Goal: Task Accomplishment & Management: Complete application form

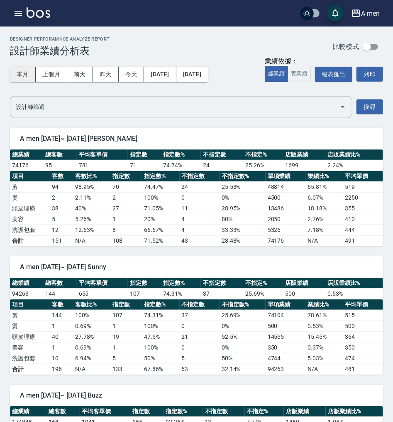
click at [27, 74] on button "本月" at bounding box center [23, 74] width 26 height 15
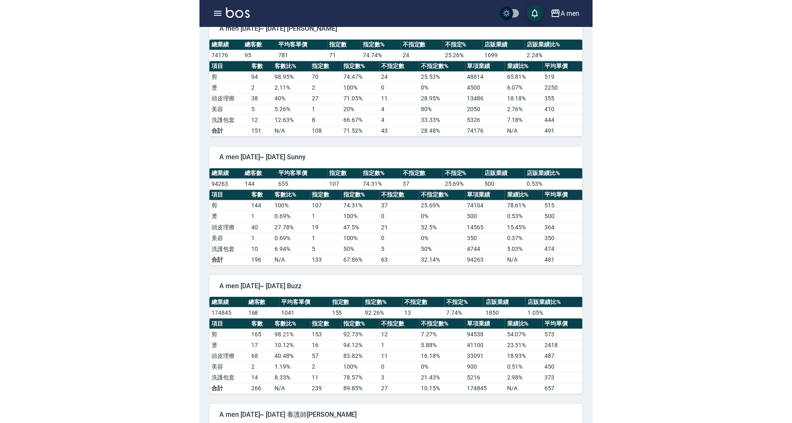
scroll to position [55, 0]
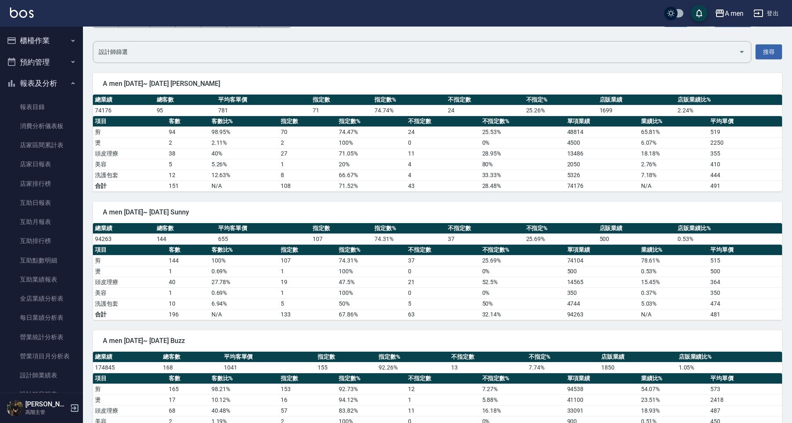
click at [24, 60] on button "預約管理" at bounding box center [41, 62] width 76 height 22
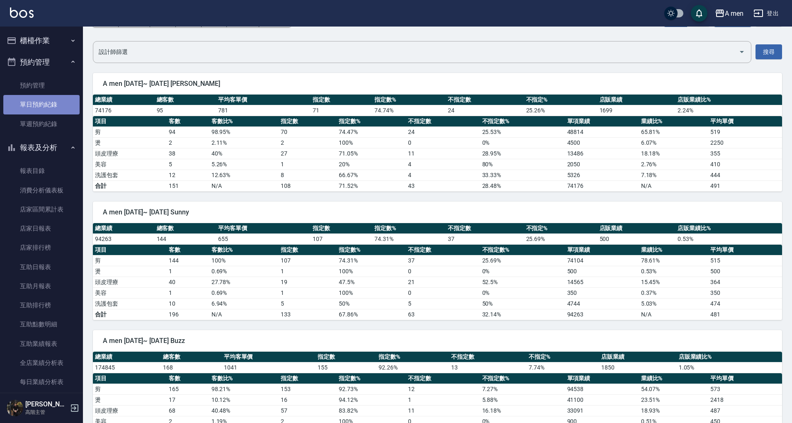
click at [44, 100] on link "單日預約紀錄" at bounding box center [41, 104] width 76 height 19
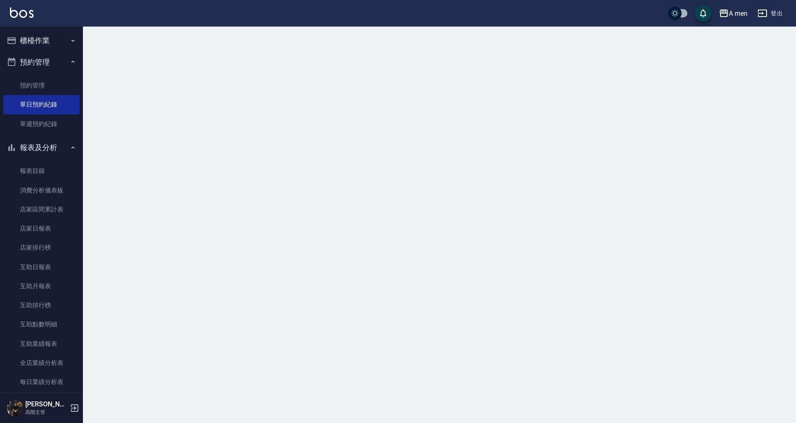
click at [63, 42] on button "櫃檯作業" at bounding box center [41, 41] width 76 height 22
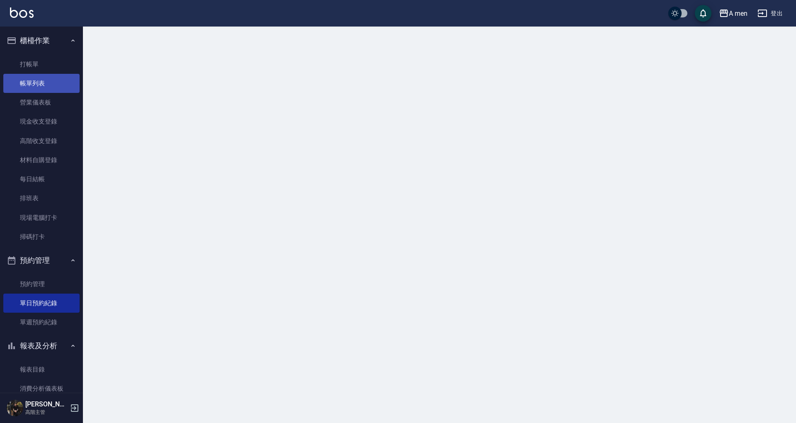
click at [54, 86] on link "帳單列表" at bounding box center [41, 83] width 76 height 19
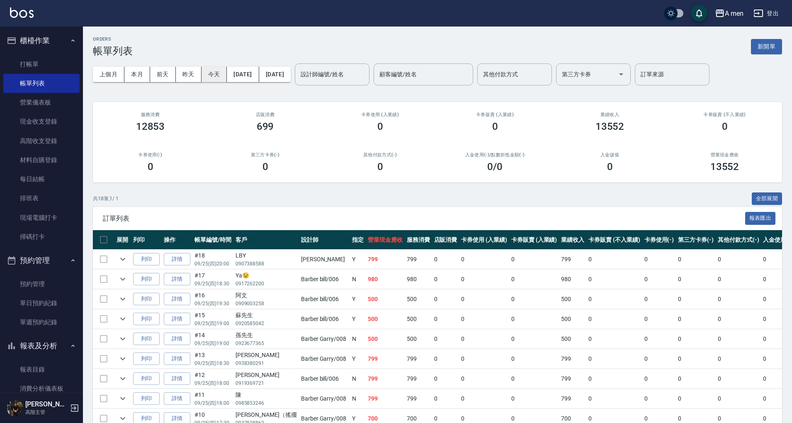
click at [214, 73] on button "今天" at bounding box center [214, 74] width 26 height 15
drag, startPoint x: 256, startPoint y: 131, endPoint x: 283, endPoint y: 142, distance: 28.8
click at [283, 136] on div "店販消費 699" at bounding box center [265, 122] width 115 height 40
click at [282, 145] on div "第三方卡券(-) 0" at bounding box center [265, 162] width 115 height 40
click at [53, 76] on link "帳單列表" at bounding box center [41, 83] width 76 height 19
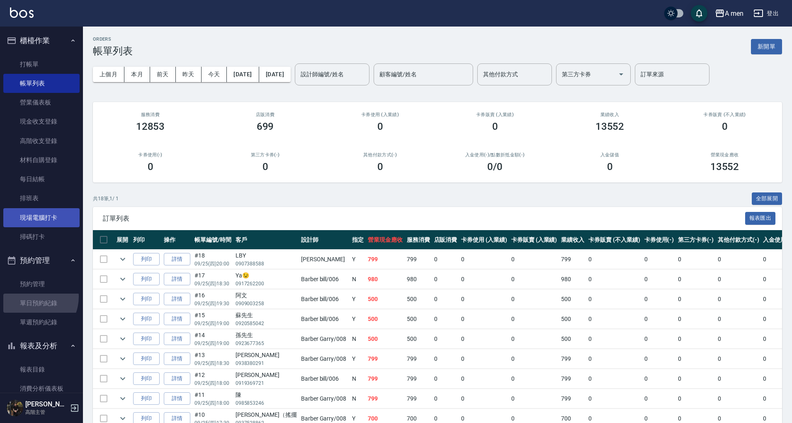
drag, startPoint x: 30, startPoint y: 297, endPoint x: 65, endPoint y: 218, distance: 86.5
click at [30, 297] on link "單日預約紀錄" at bounding box center [41, 302] width 76 height 19
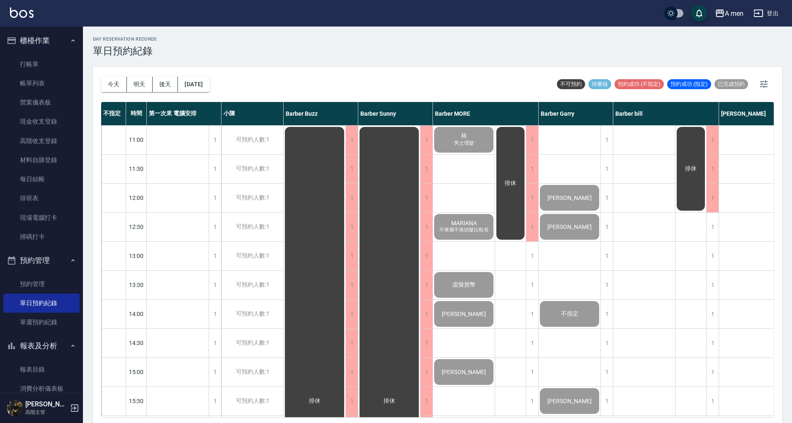
click at [53, 268] on button "預約管理" at bounding box center [41, 261] width 76 height 22
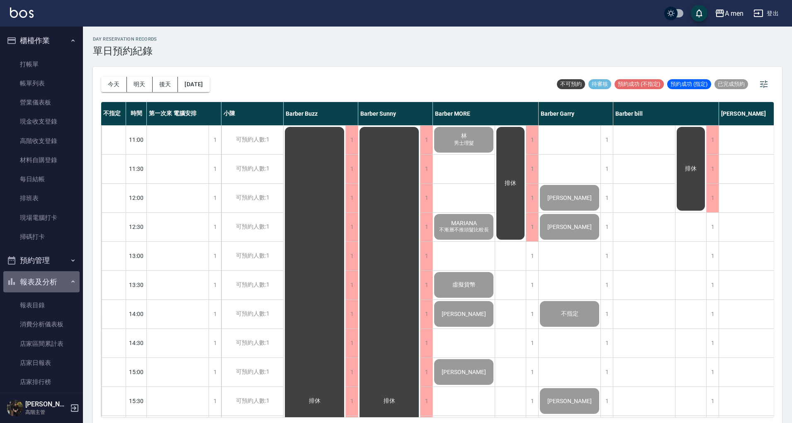
click at [53, 274] on button "報表及分析" at bounding box center [41, 282] width 76 height 22
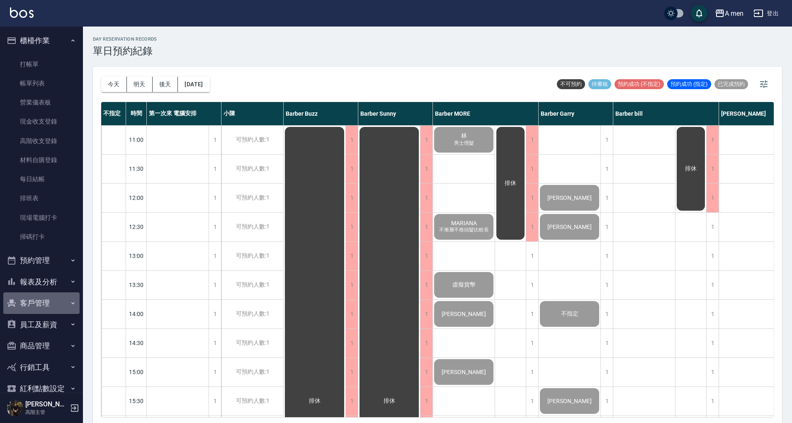
click at [51, 306] on button "客戶管理" at bounding box center [41, 303] width 76 height 22
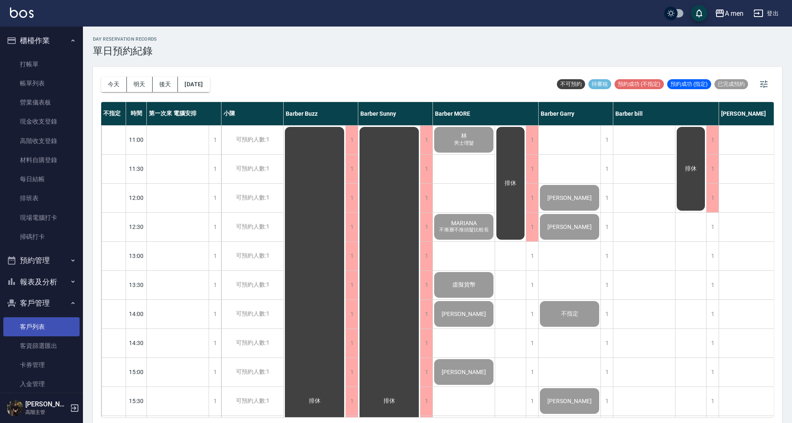
click at [46, 323] on link "客戶列表" at bounding box center [41, 326] width 76 height 19
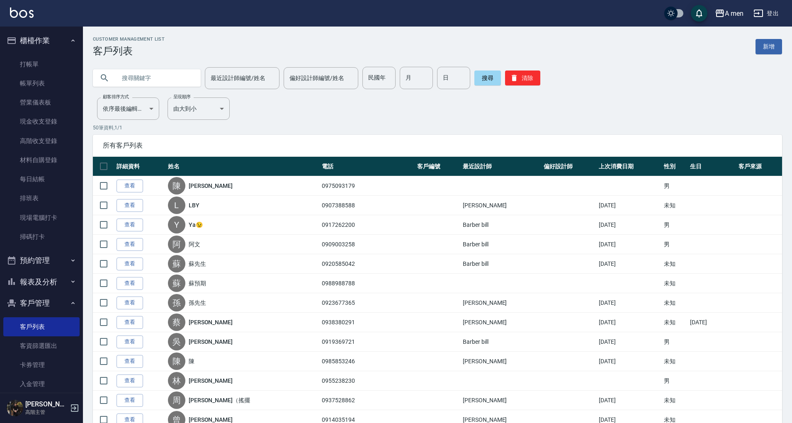
click at [183, 75] on input "text" at bounding box center [155, 78] width 78 height 22
paste input "0979510306"
type input "0979510306"
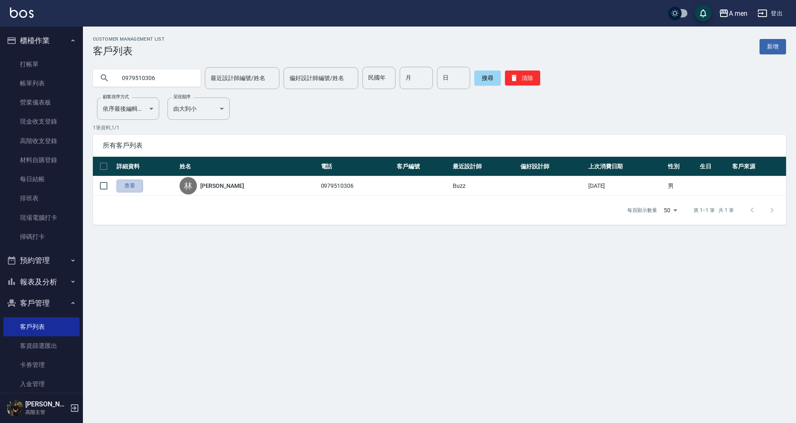
click at [134, 186] on link "查看" at bounding box center [129, 185] width 27 height 13
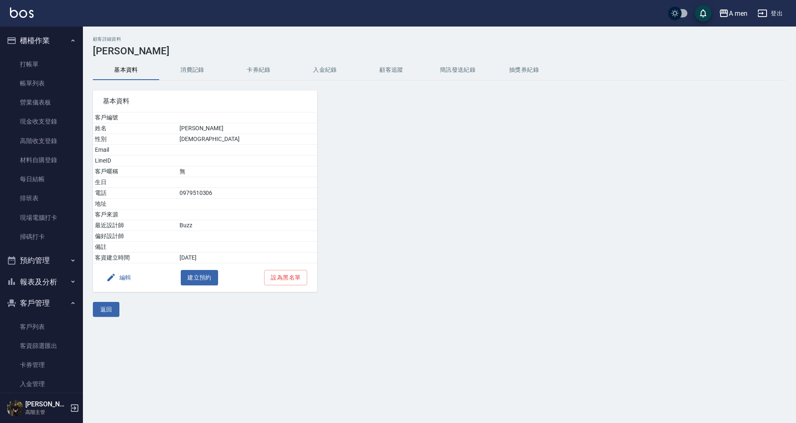
click at [199, 70] on button "消費記錄" at bounding box center [192, 70] width 66 height 20
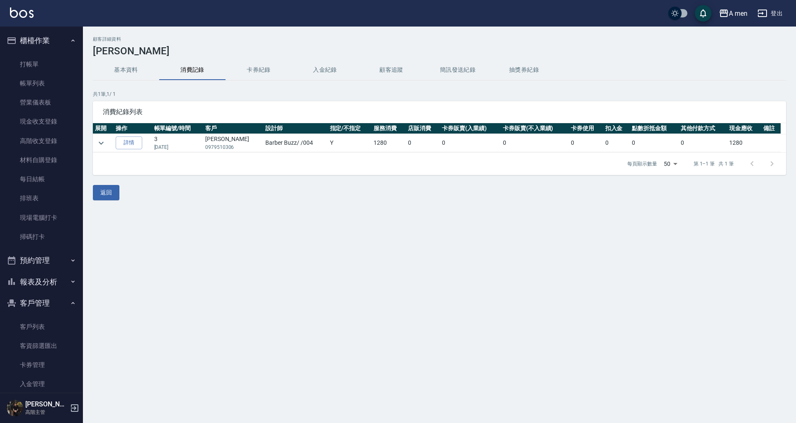
drag, startPoint x: 36, startPoint y: 264, endPoint x: 40, endPoint y: 290, distance: 26.8
click at [36, 264] on button "預約管理" at bounding box center [41, 261] width 76 height 22
click at [43, 295] on link "單日預約紀錄" at bounding box center [41, 302] width 76 height 19
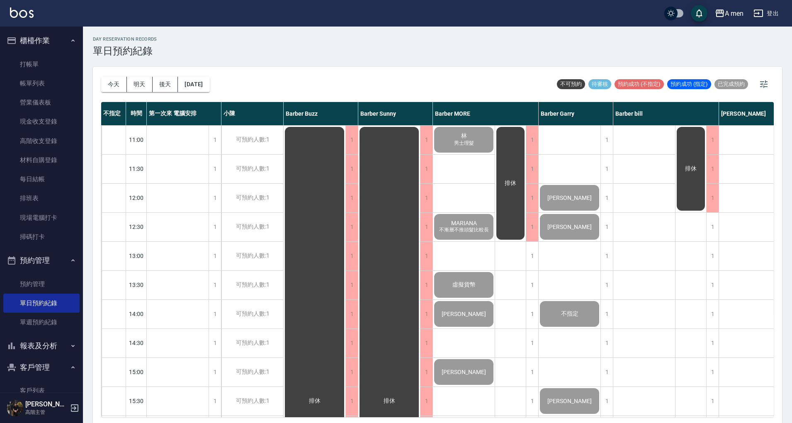
click at [197, 97] on div "[DATE] [DATE] [DATE] [DATE]" at bounding box center [155, 84] width 109 height 35
click at [202, 82] on button "[DATE]" at bounding box center [194, 84] width 32 height 15
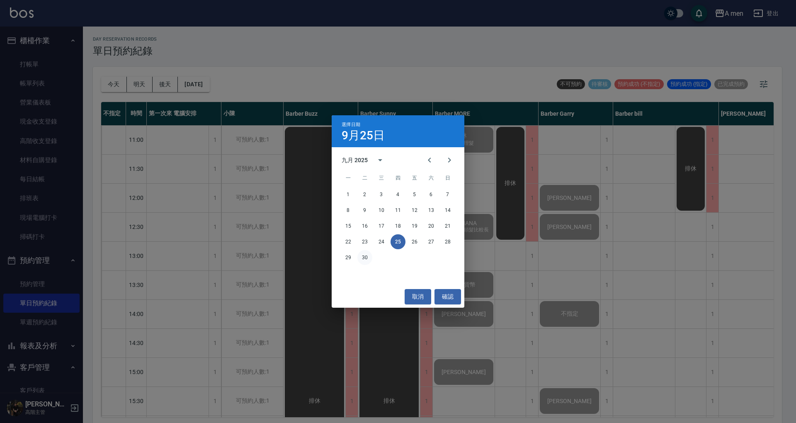
click at [365, 258] on button "30" at bounding box center [364, 257] width 15 height 15
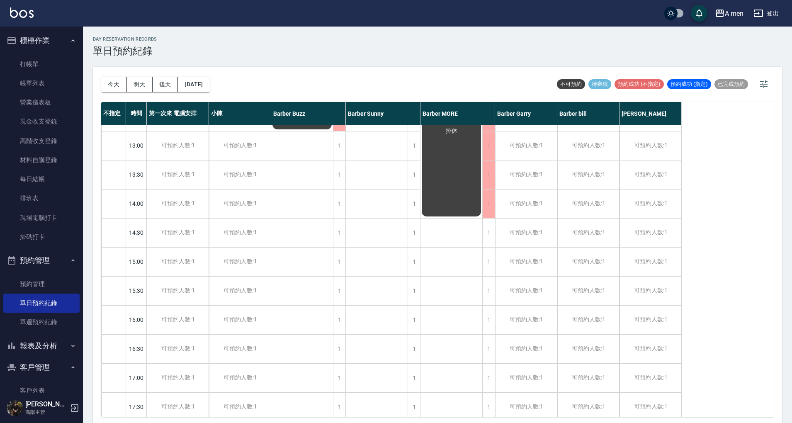
scroll to position [166, 0]
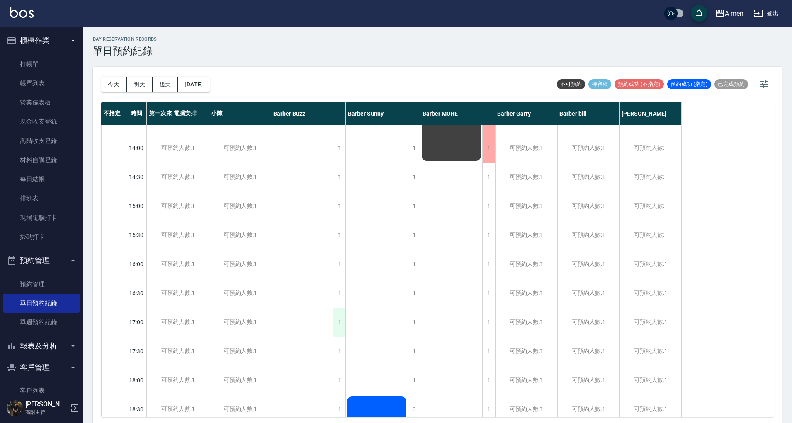
click at [335, 316] on div "1" at bounding box center [339, 322] width 12 height 29
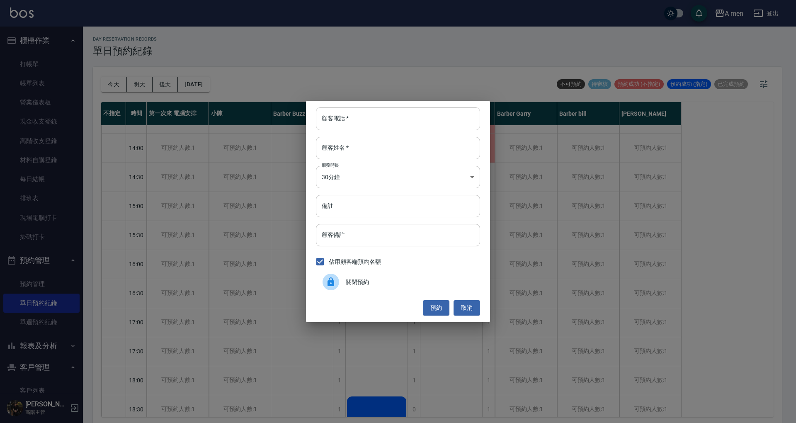
click at [380, 115] on input "顧客電話   *" at bounding box center [398, 118] width 164 height 22
paste input "0979510306"
type input "0979510306"
click at [362, 152] on input "顧客姓名   *" at bounding box center [398, 148] width 164 height 22
click at [331, 230] on div "顧客備註 顧客備註" at bounding box center [398, 235] width 164 height 22
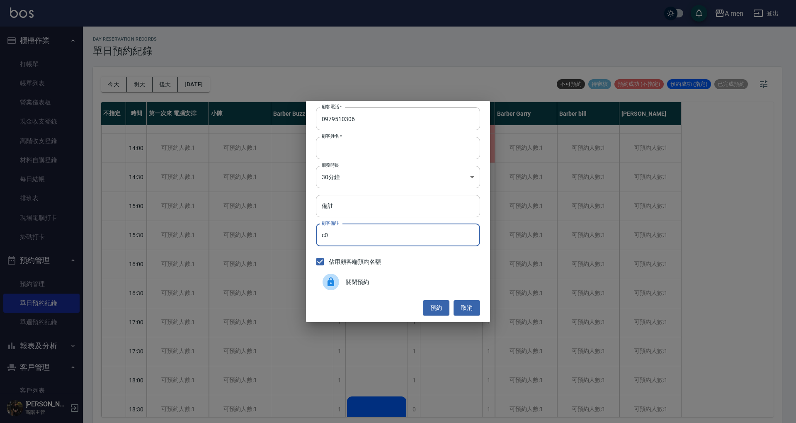
type input "c"
type input "韓式修容980"
click at [429, 310] on button "預約" at bounding box center [436, 307] width 27 height 15
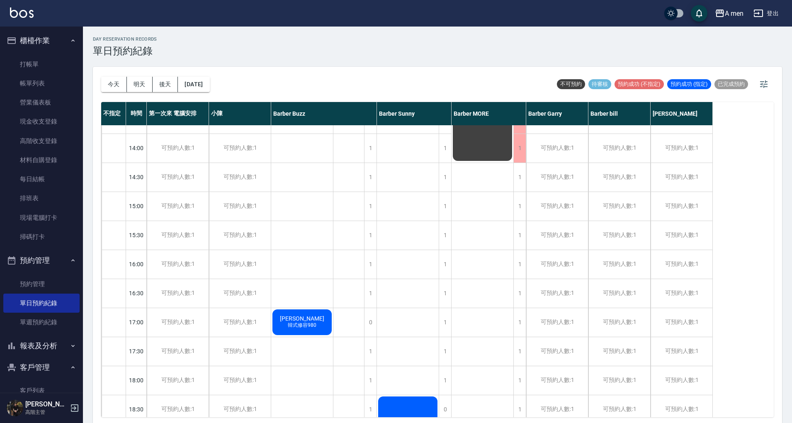
click at [41, 361] on button "客戶管理" at bounding box center [41, 367] width 76 height 22
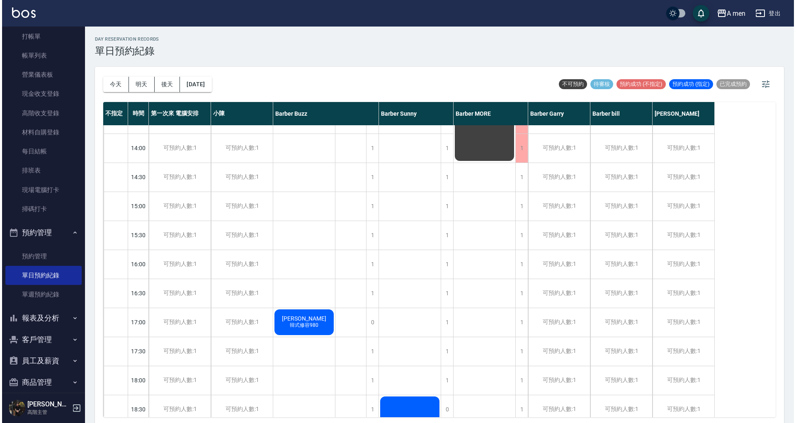
scroll to position [55, 0]
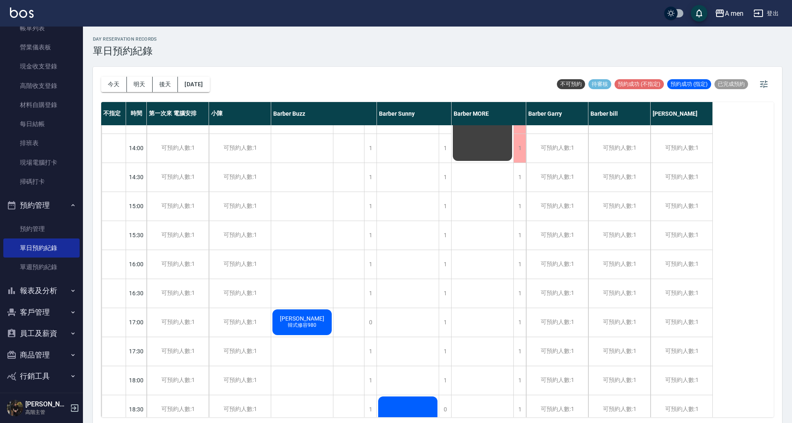
click at [59, 313] on button "客戶管理" at bounding box center [41, 312] width 76 height 22
click at [53, 337] on link "客戶列表" at bounding box center [41, 335] width 76 height 19
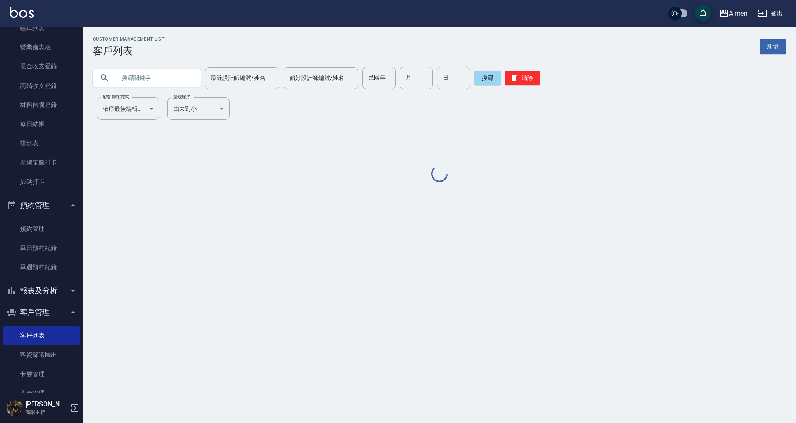
click at [172, 82] on input "text" at bounding box center [155, 78] width 78 height 22
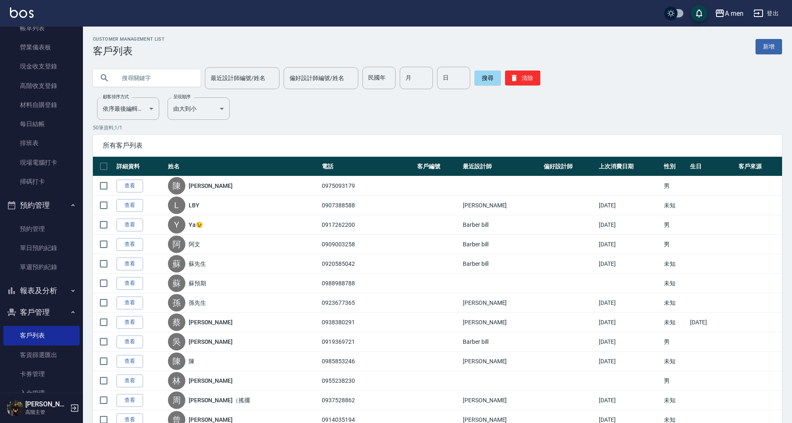
paste input "0986866228"
type input "0986866228"
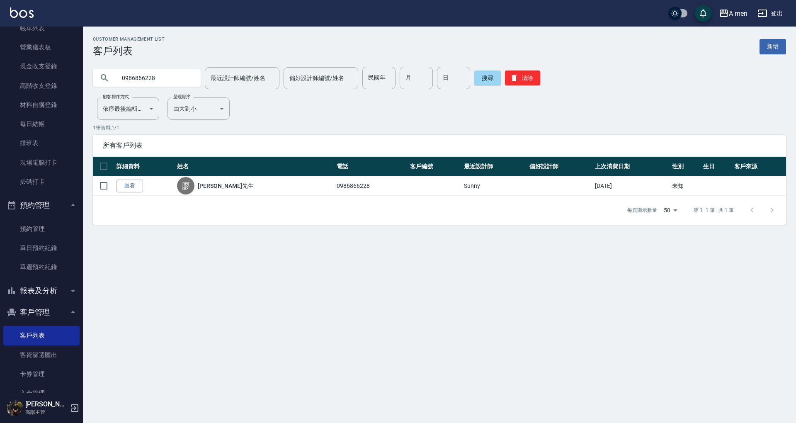
drag, startPoint x: 141, startPoint y: 183, endPoint x: 167, endPoint y: 158, distance: 36.6
click at [141, 183] on link "查看" at bounding box center [129, 185] width 27 height 13
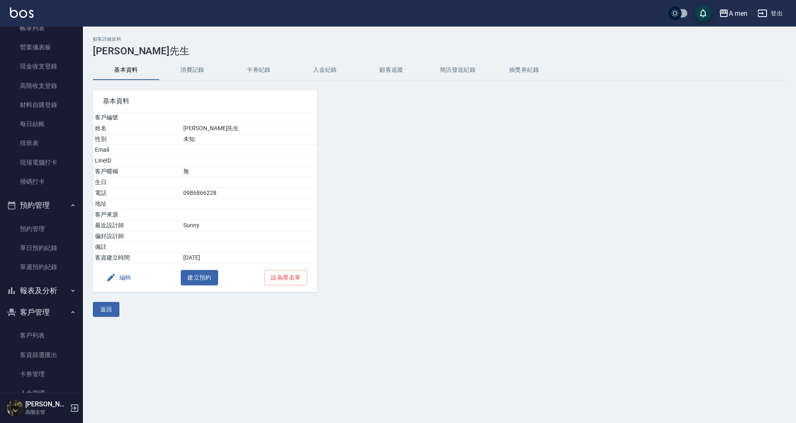
click at [199, 67] on button "消費記錄" at bounding box center [192, 70] width 66 height 20
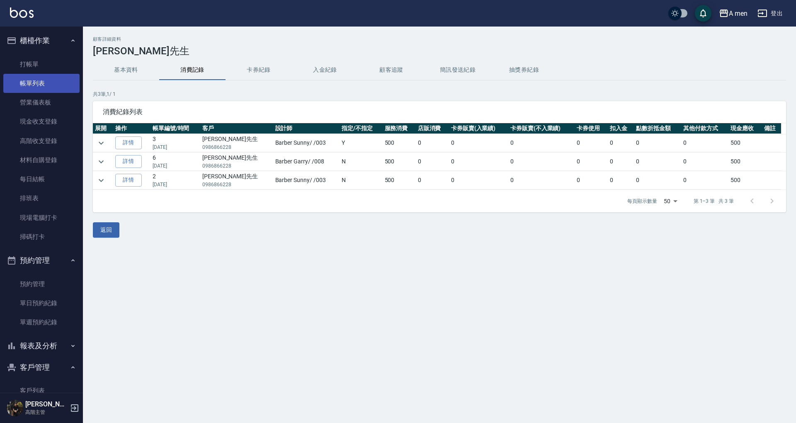
click at [56, 90] on link "帳單列表" at bounding box center [41, 83] width 76 height 19
click at [56, 101] on link "營業儀表板" at bounding box center [41, 102] width 76 height 19
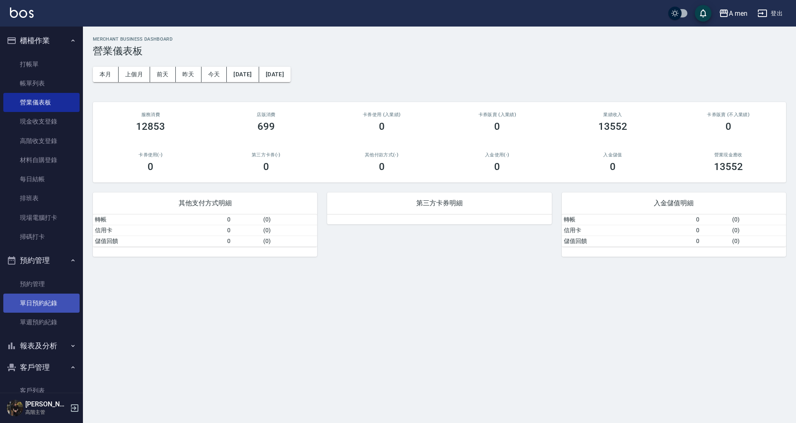
click at [42, 303] on link "單日預約紀錄" at bounding box center [41, 302] width 76 height 19
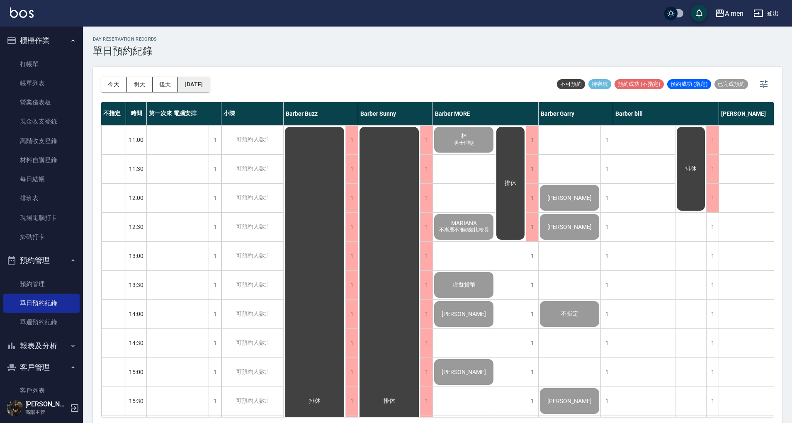
click at [209, 85] on button "[DATE]" at bounding box center [194, 84] width 32 height 15
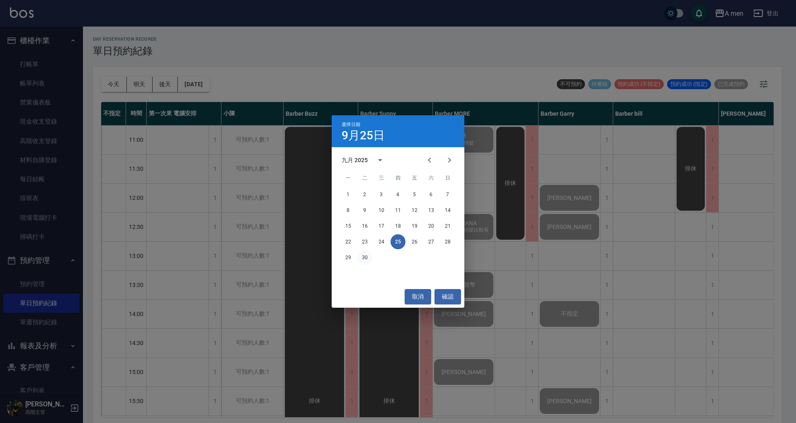
click at [365, 257] on button "30" at bounding box center [364, 257] width 15 height 15
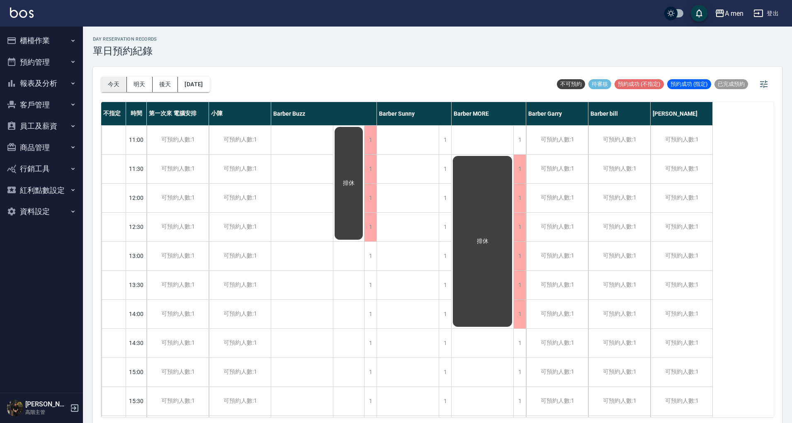
click at [112, 81] on button "今天" at bounding box center [114, 84] width 26 height 15
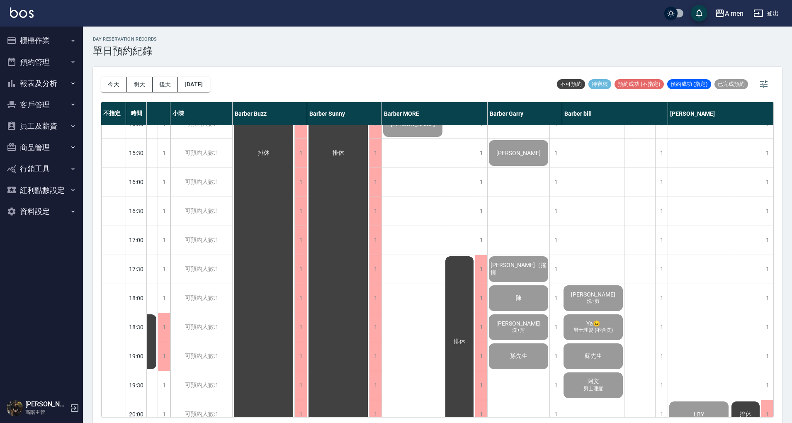
scroll to position [0, 55]
